Goal: Transaction & Acquisition: Download file/media

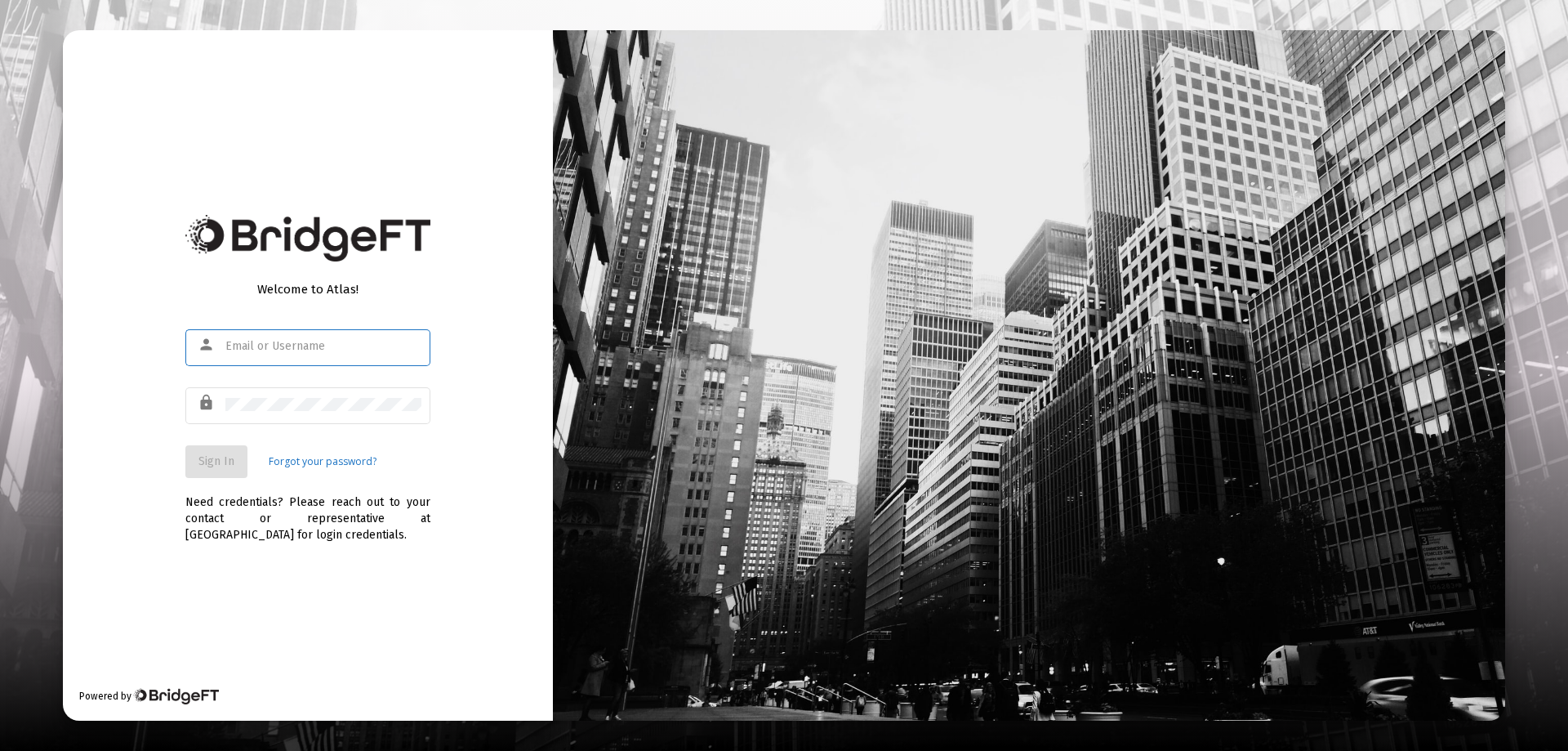
type input "[EMAIL_ADDRESS][DOMAIN_NAME]"
click at [135, 449] on div "Welcome to Atlas! person [EMAIL_ADDRESS][DOMAIN_NAME] lock Sign In Forgot your …" at bounding box center [307, 375] width 490 height 690
click at [203, 476] on button "Sign In" at bounding box center [217, 461] width 62 height 33
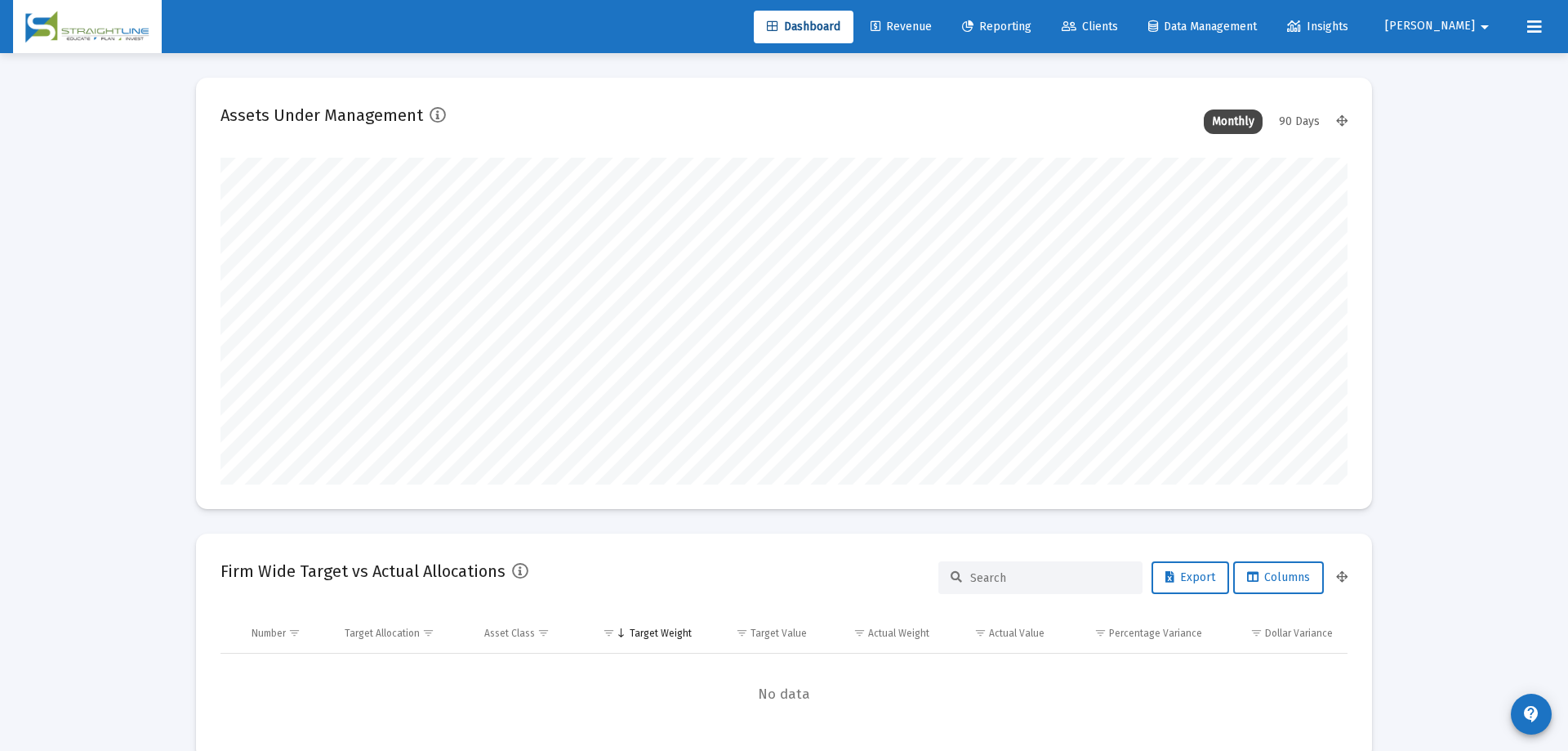
type input "[DATE]"
click at [1019, 24] on span "Reporting" at bounding box center [984, 27] width 69 height 14
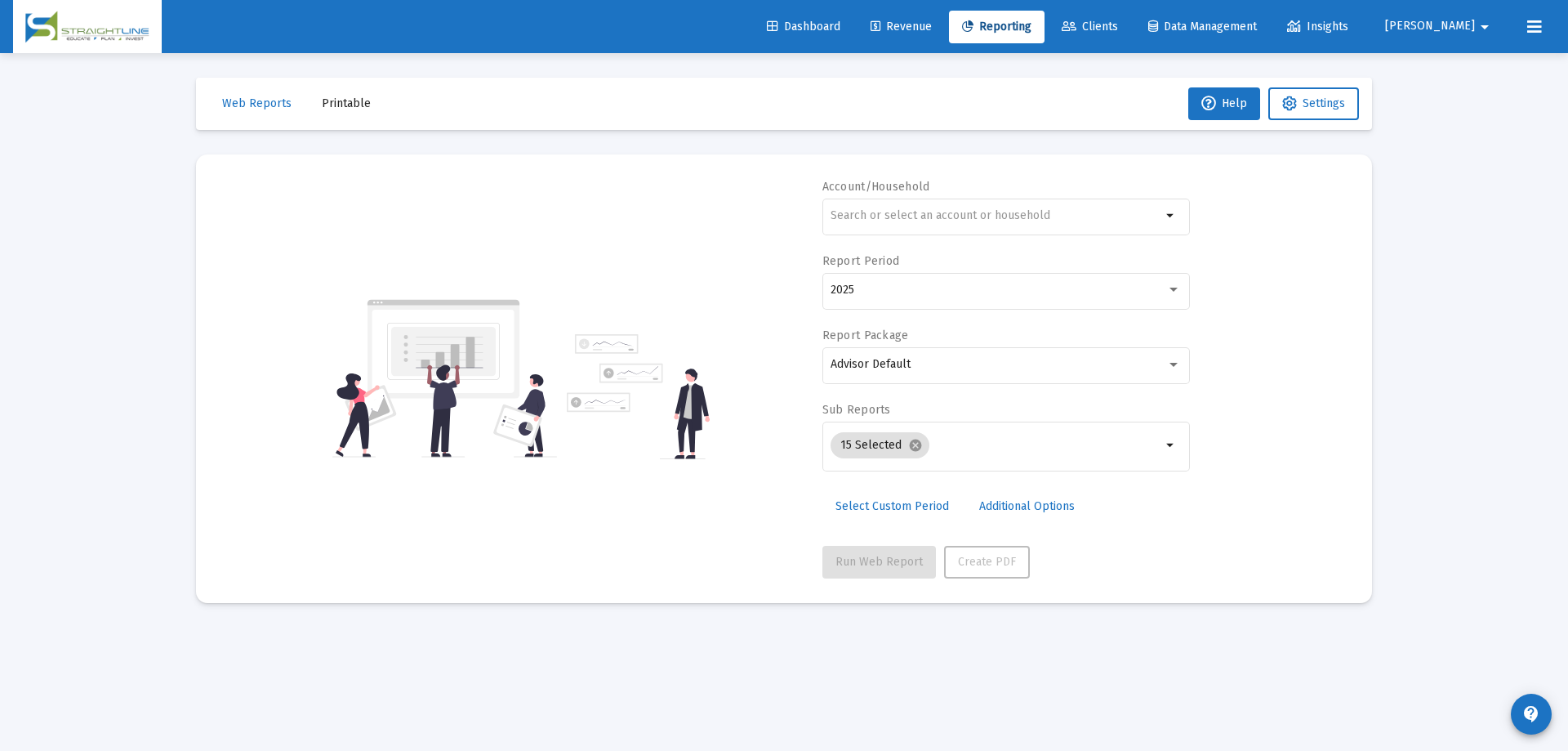
click at [348, 95] on button "Printable" at bounding box center [347, 103] width 75 height 33
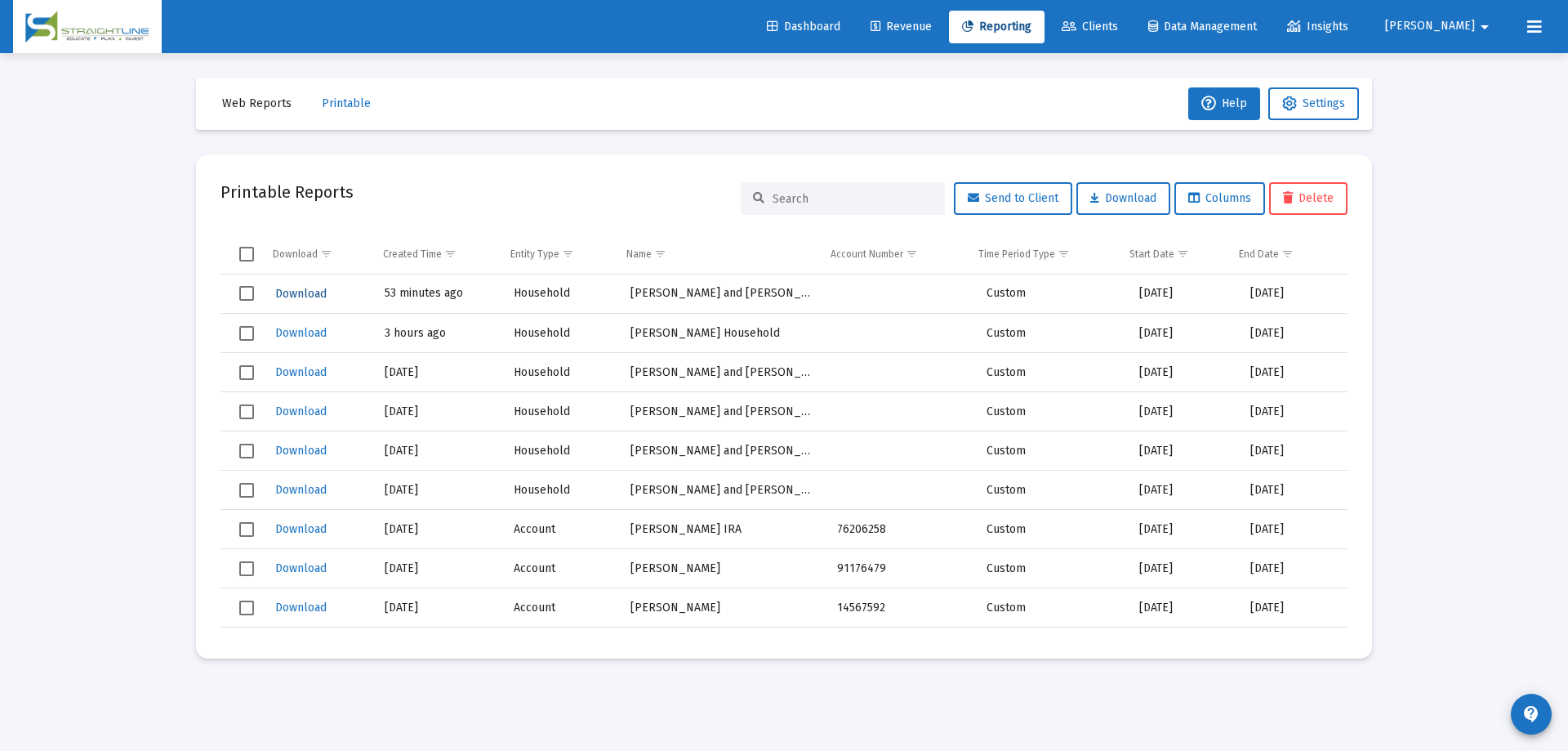
click at [306, 296] on span "Download" at bounding box center [301, 293] width 52 height 14
